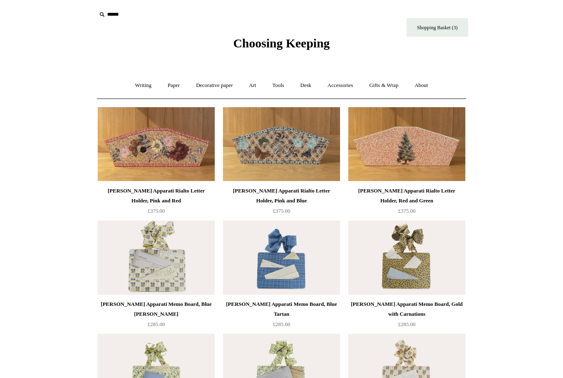
click at [141, 82] on link "Writing +" at bounding box center [143, 86] width 31 height 22
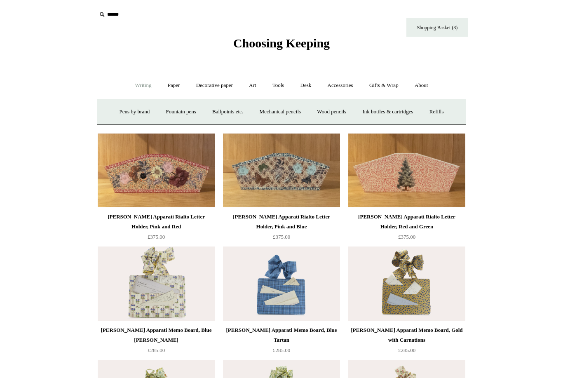
click at [420, 111] on link "Ink bottles & cartridges +" at bounding box center [388, 112] width 66 height 22
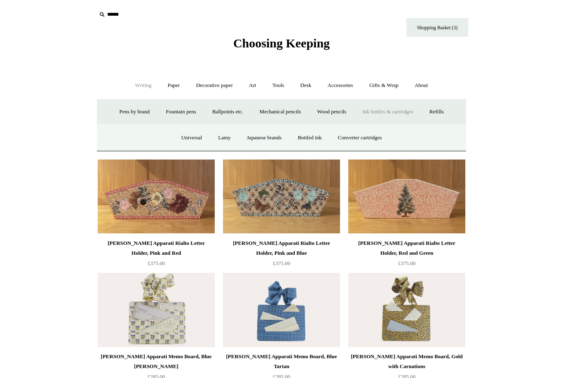
click at [183, 135] on link "Universal" at bounding box center [192, 138] width 36 height 22
click at [445, 114] on link "Refills +" at bounding box center [436, 112] width 29 height 22
click at [446, 116] on link "Refills -" at bounding box center [436, 112] width 29 height 22
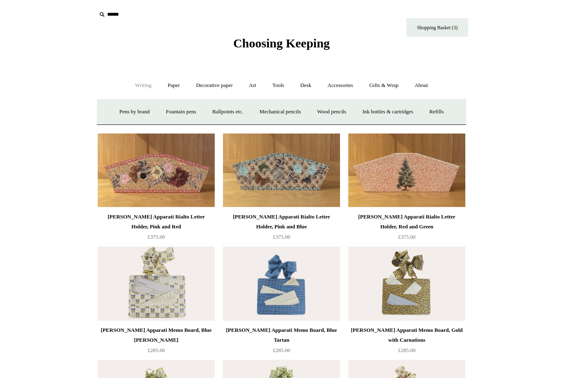
click at [464, 98] on div "Writing - Pens by brand + Kaweco Lamy Ohnishi Seisakusho Pelikan Tetzbo Pilot P…" at bounding box center [281, 85] width 369 height 26
click at [443, 117] on link "Refills +" at bounding box center [436, 112] width 29 height 22
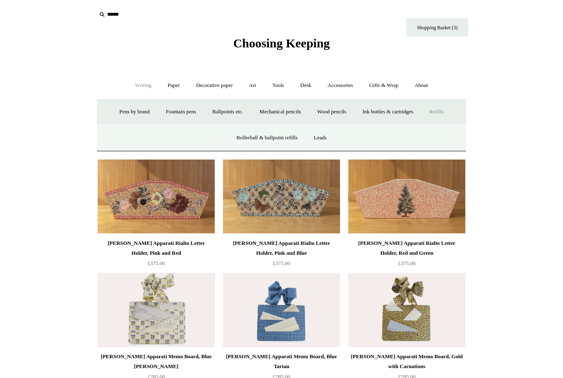
click at [230, 112] on link "Ballpoints etc. +" at bounding box center [228, 112] width 46 height 22
click at [178, 135] on link "All" at bounding box center [183, 138] width 22 height 22
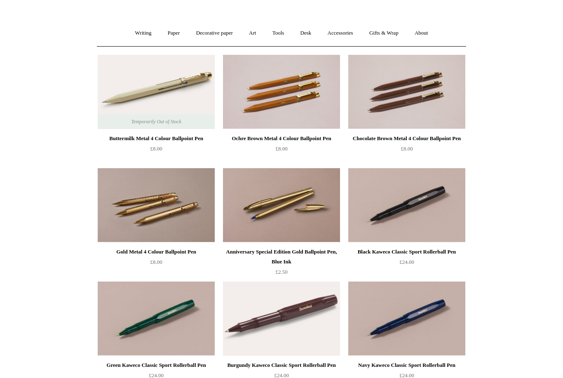
scroll to position [52, 0]
click at [310, 210] on img at bounding box center [281, 205] width 117 height 74
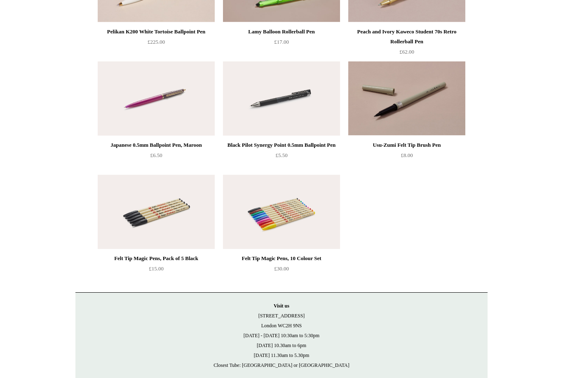
scroll to position [2442, 0]
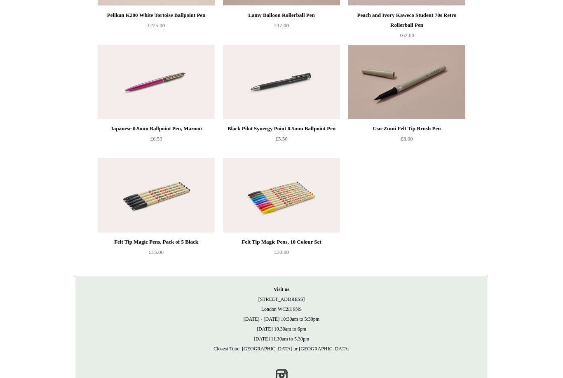
click at [159, 202] on img at bounding box center [156, 195] width 117 height 74
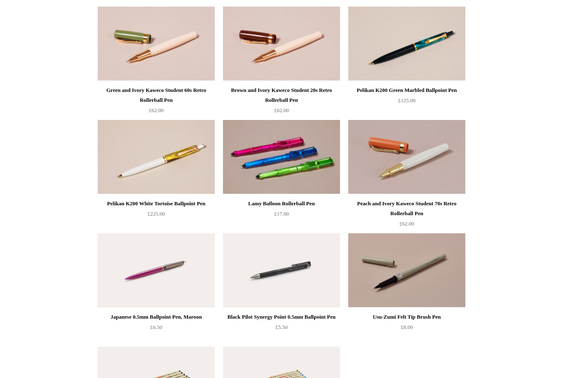
scroll to position [2253, 0]
click at [181, 262] on img at bounding box center [156, 271] width 117 height 74
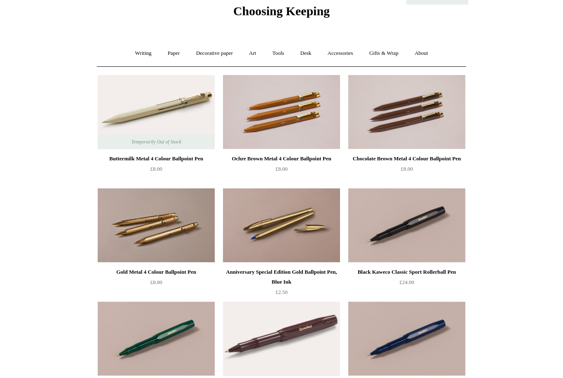
scroll to position [29, 0]
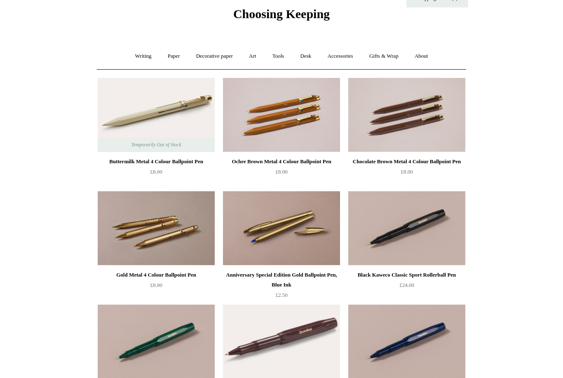
click at [307, 234] on img at bounding box center [281, 228] width 117 height 74
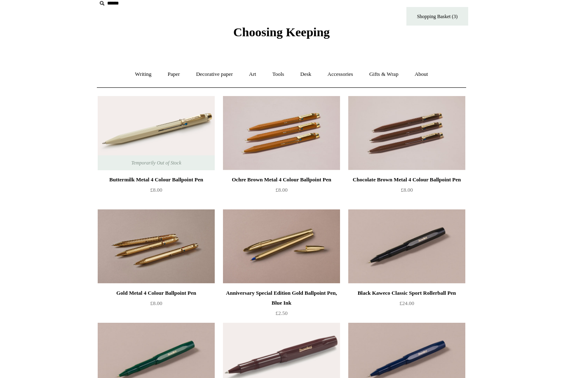
scroll to position [0, 0]
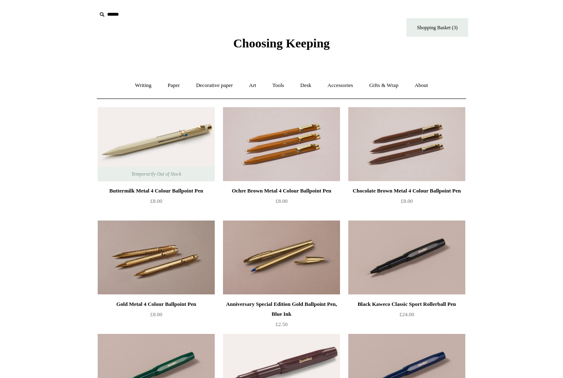
click at [186, 262] on img at bounding box center [156, 257] width 117 height 74
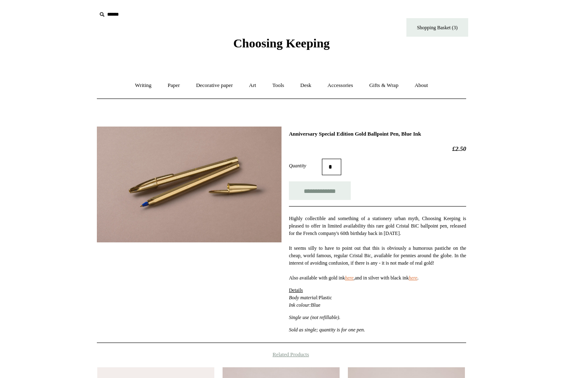
click at [354, 281] on link "here" at bounding box center [349, 278] width 9 height 6
click at [417, 281] on link "here" at bounding box center [413, 278] width 9 height 6
click at [341, 191] on input "**********" at bounding box center [320, 190] width 62 height 19
type input "**********"
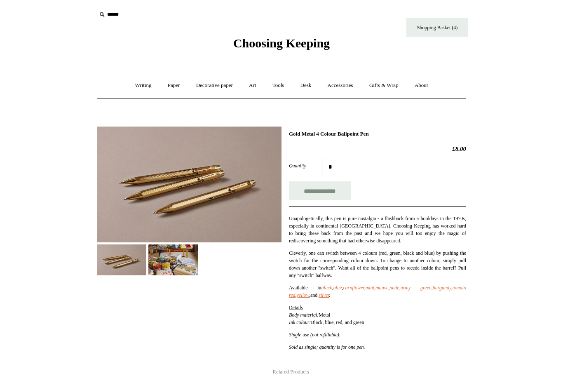
click at [173, 265] on img at bounding box center [172, 259] width 49 height 31
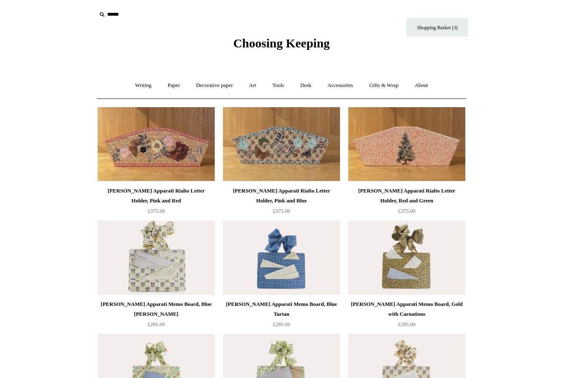
click at [138, 91] on link "Writing +" at bounding box center [143, 86] width 31 height 22
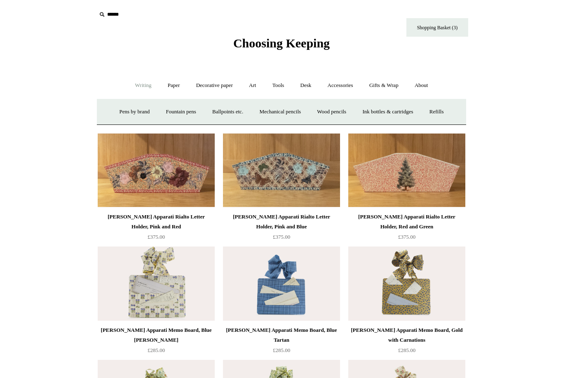
click at [290, 110] on link "Mechanical pencils +" at bounding box center [280, 112] width 56 height 22
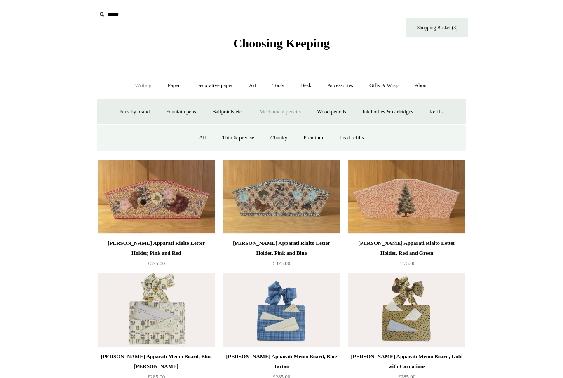
click at [239, 142] on link "Thin & precise" at bounding box center [238, 138] width 47 height 22
click at [318, 137] on link "Premium" at bounding box center [313, 138] width 35 height 22
click at [334, 109] on link "Wood pencils +" at bounding box center [331, 112] width 44 height 22
click at [302, 136] on link "Holders & accessories" at bounding box center [309, 138] width 63 height 22
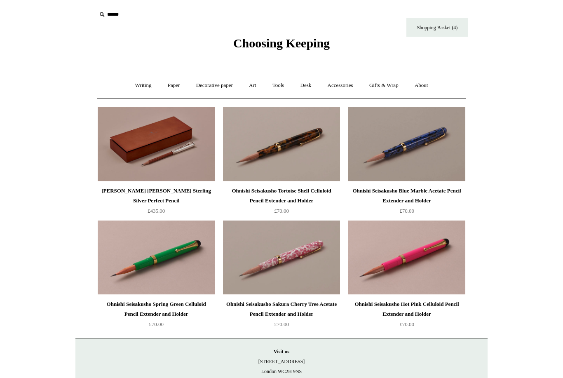
click at [134, 87] on link "Writing +" at bounding box center [143, 86] width 31 height 22
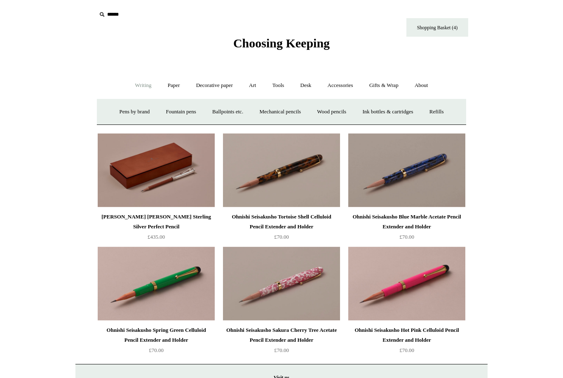
click at [167, 89] on link "Paper +" at bounding box center [173, 86] width 27 height 22
click at [159, 115] on link "Notebooks +" at bounding box center [166, 112] width 38 height 22
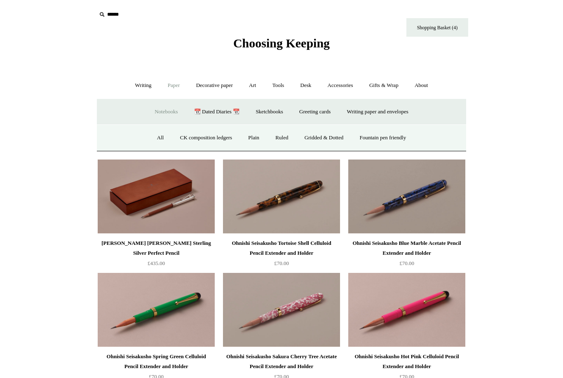
click at [395, 145] on link "Fountain pen friendly" at bounding box center [382, 138] width 61 height 22
click at [272, 113] on link "Sketchbooks +" at bounding box center [269, 112] width 42 height 22
click at [274, 115] on link "Sketchbooks -" at bounding box center [269, 112] width 42 height 22
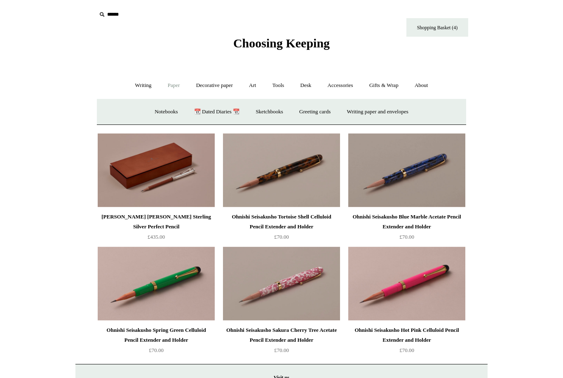
click at [271, 115] on link "Sketchbooks +" at bounding box center [269, 112] width 42 height 22
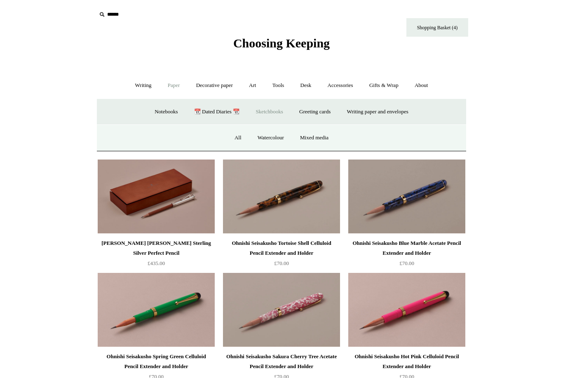
click at [235, 141] on link "All" at bounding box center [238, 138] width 22 height 22
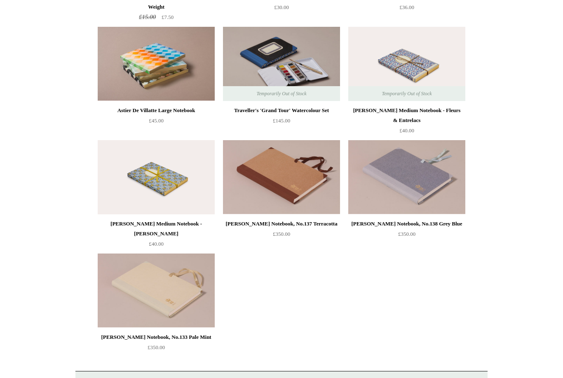
scroll to position [994, 0]
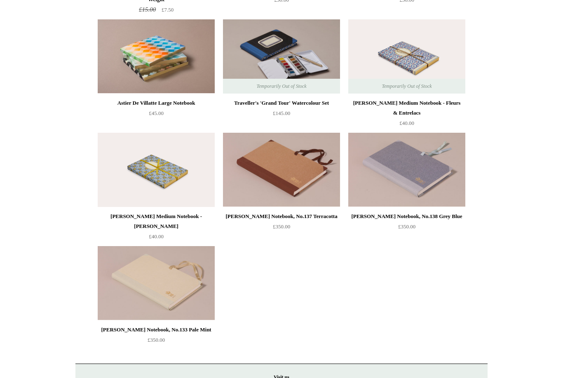
click at [175, 282] on img at bounding box center [156, 283] width 117 height 74
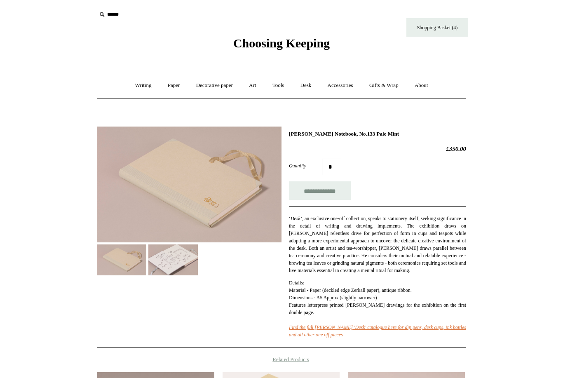
click at [306, 337] on em "Find the full Steve Harrison 'Desk' catalogue here for dip pens, desk cups, ink…" at bounding box center [377, 330] width 177 height 13
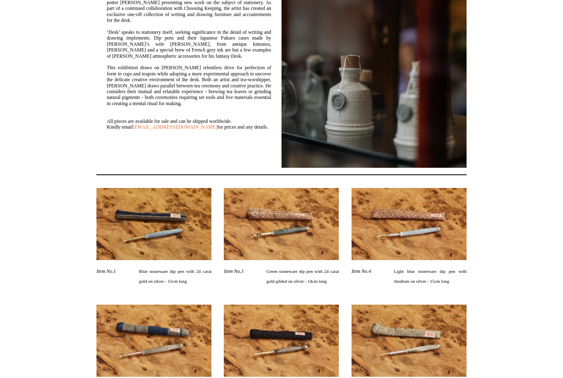
scroll to position [0, 555]
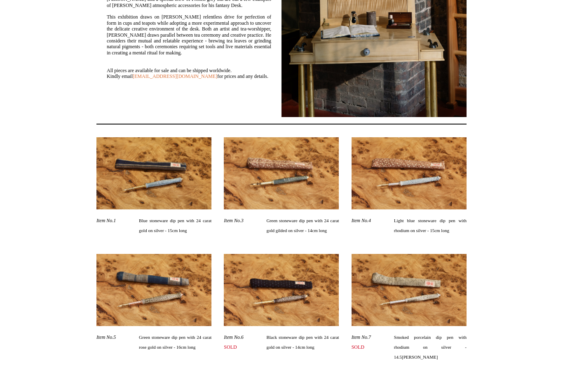
scroll to position [0, 185]
click at [152, 309] on img at bounding box center [153, 290] width 115 height 72
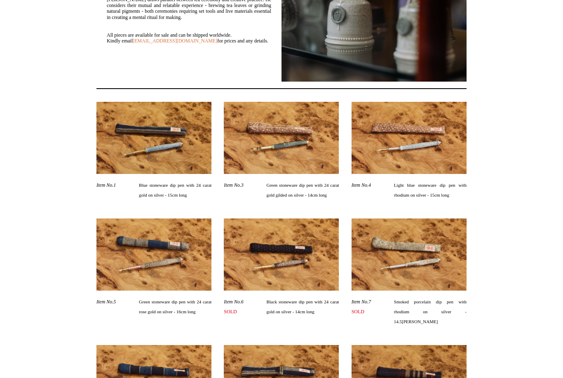
scroll to position [0, 370]
click at [155, 316] on span "Green stoneware dip pen with 24 carat rose gold on silver - 16cm long" at bounding box center [175, 307] width 73 height 20
click at [109, 305] on span "Item No.5" at bounding box center [105, 302] width 19 height 6
click at [139, 271] on img at bounding box center [153, 254] width 115 height 72
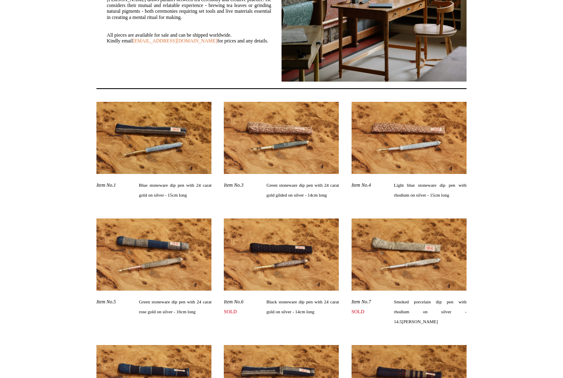
click at [133, 268] on img at bounding box center [153, 254] width 115 height 72
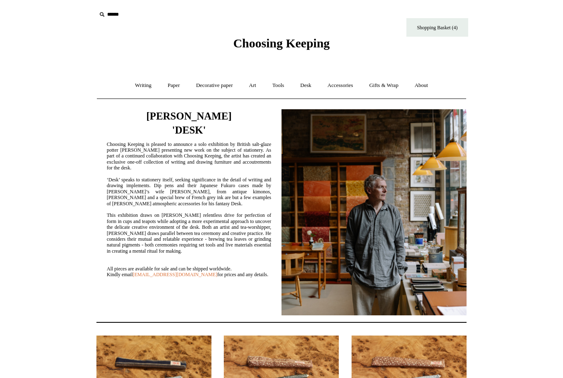
scroll to position [0, 740]
